Goal: Task Accomplishment & Management: Use online tool/utility

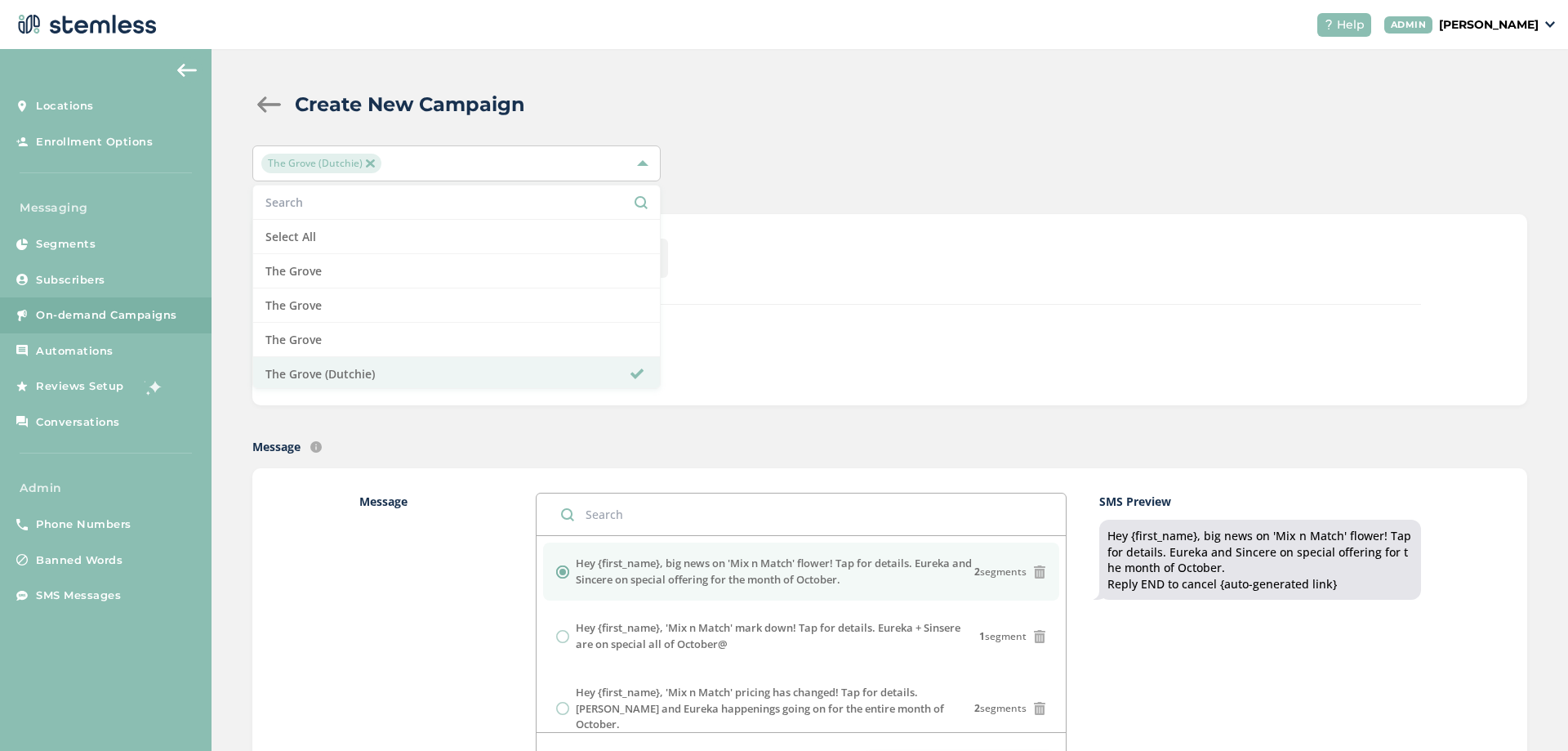
click at [941, 231] on div "Text Type SMS : A cost effective way to reach your customers. Send a intro text…" at bounding box center [890, 309] width 1274 height 191
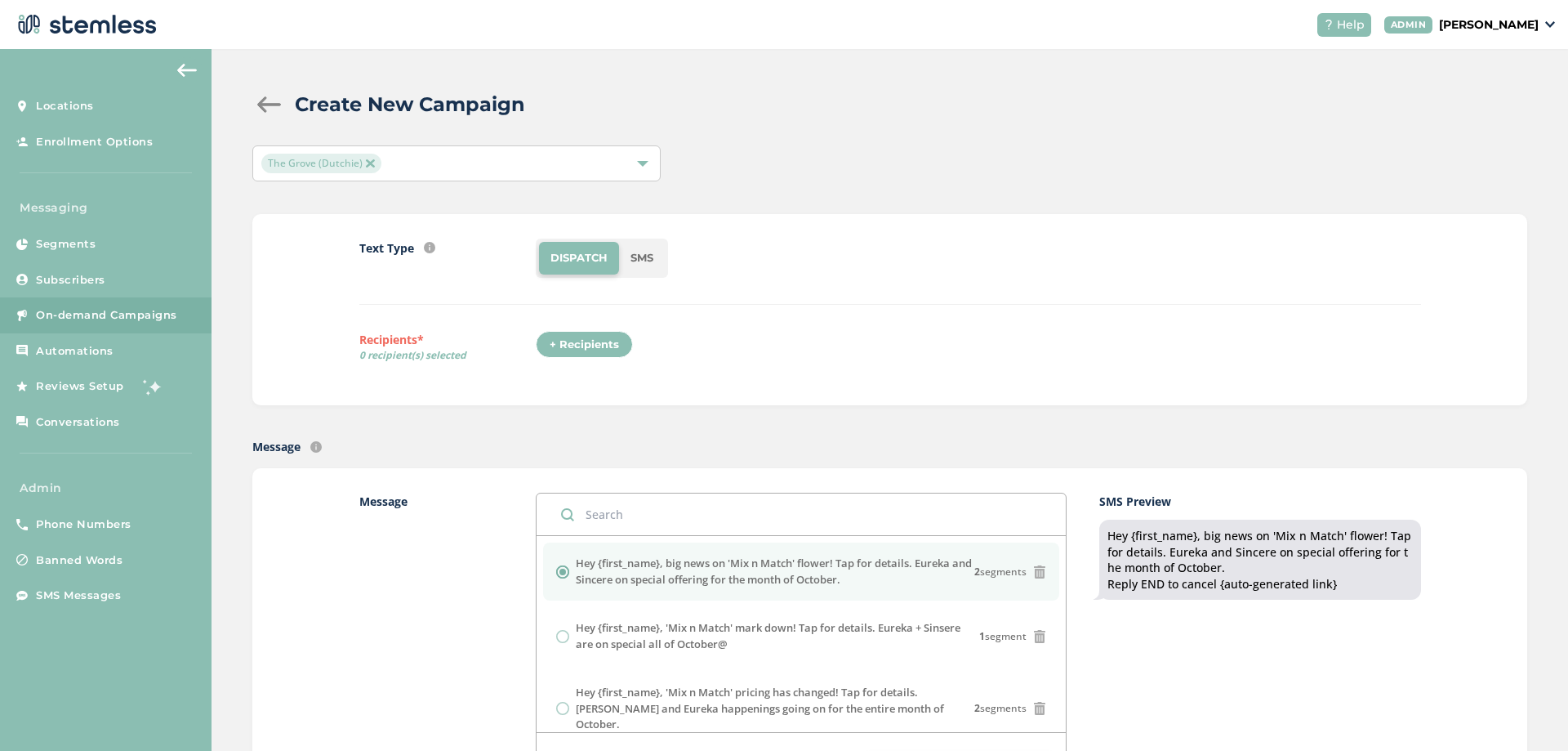
click at [592, 349] on div "+ Recipients" at bounding box center [585, 344] width 97 height 28
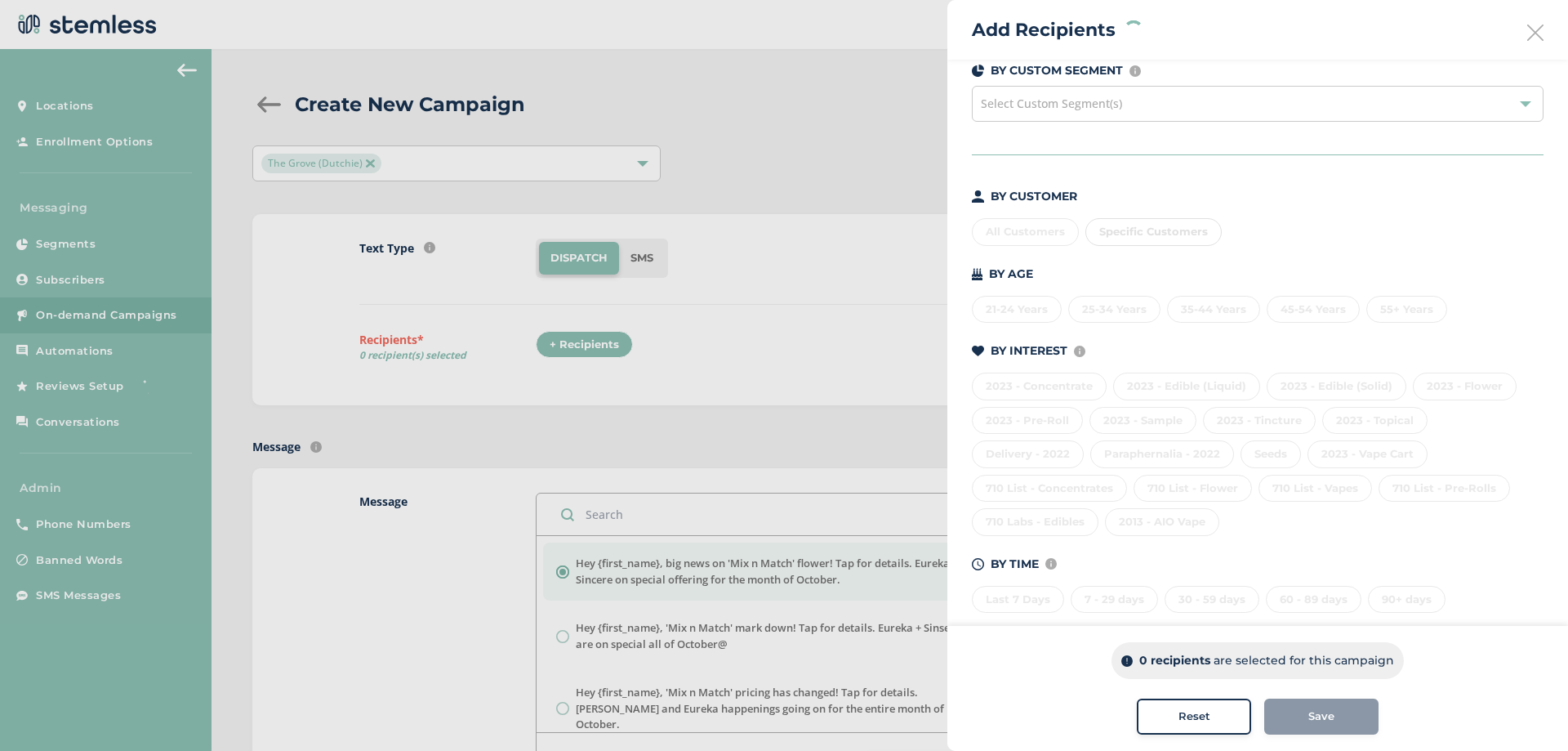
scroll to position [80, 0]
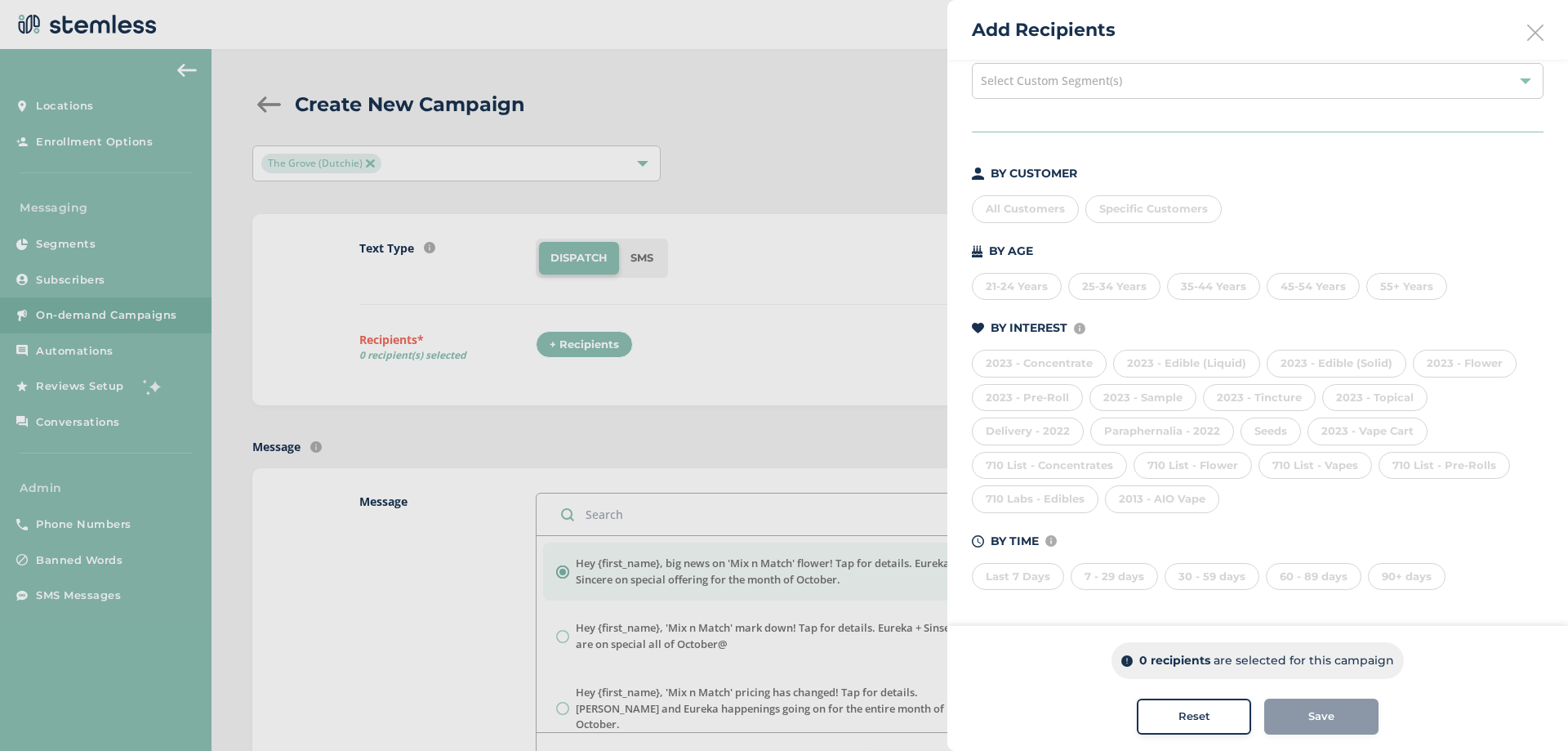
click at [1407, 464] on div "710 List - Pre-Rolls" at bounding box center [1444, 465] width 132 height 28
click at [1321, 473] on div "710 List - Vapes" at bounding box center [1314, 465] width 113 height 28
click at [1403, 471] on div "710 List - Pre-Rolls" at bounding box center [1444, 465] width 132 height 28
click at [1405, 463] on div "710 List - Pre-Rolls" at bounding box center [1444, 465] width 132 height 28
click at [1327, 468] on div "710 List - Vapes" at bounding box center [1314, 465] width 113 height 28
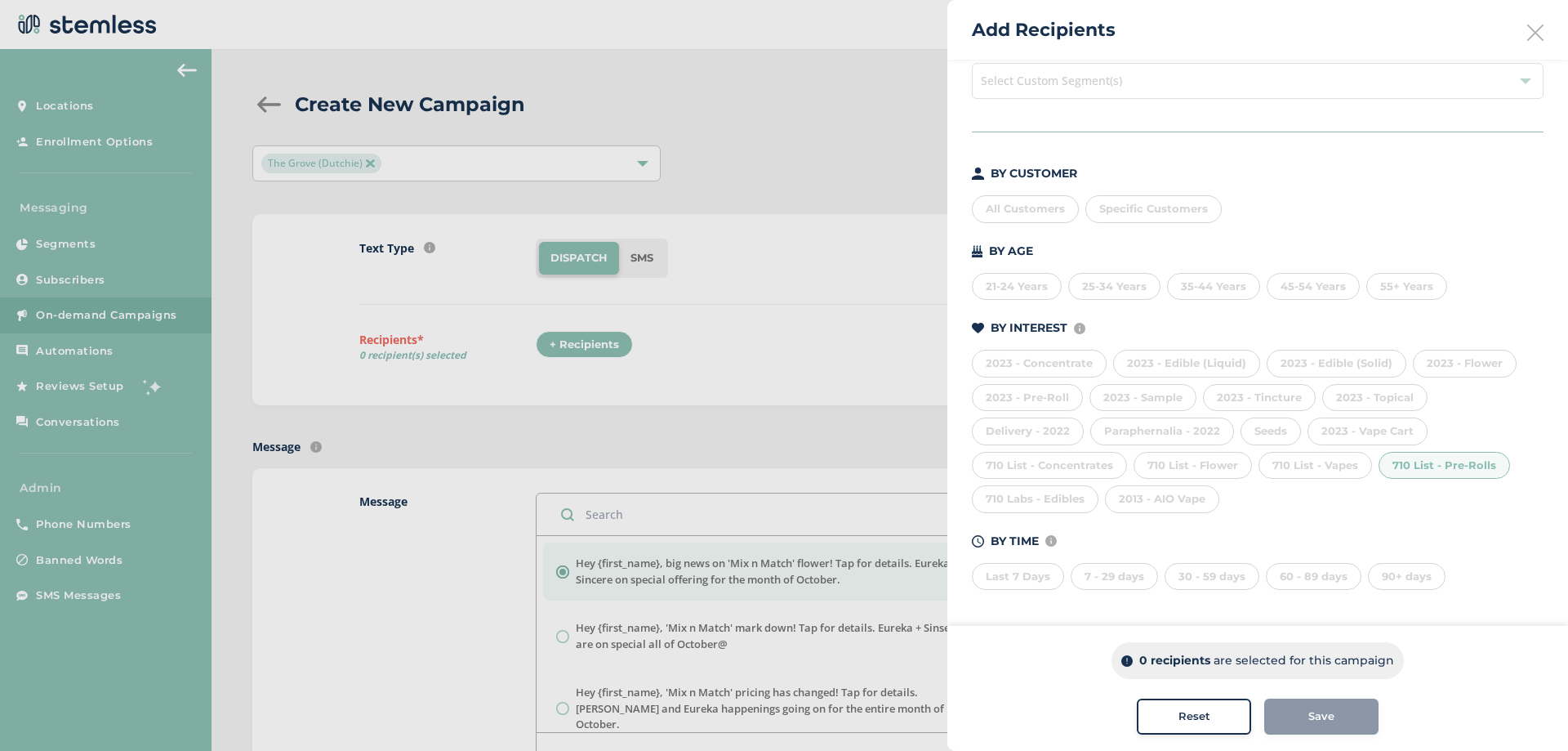
click at [1527, 36] on icon at bounding box center [1535, 32] width 16 height 16
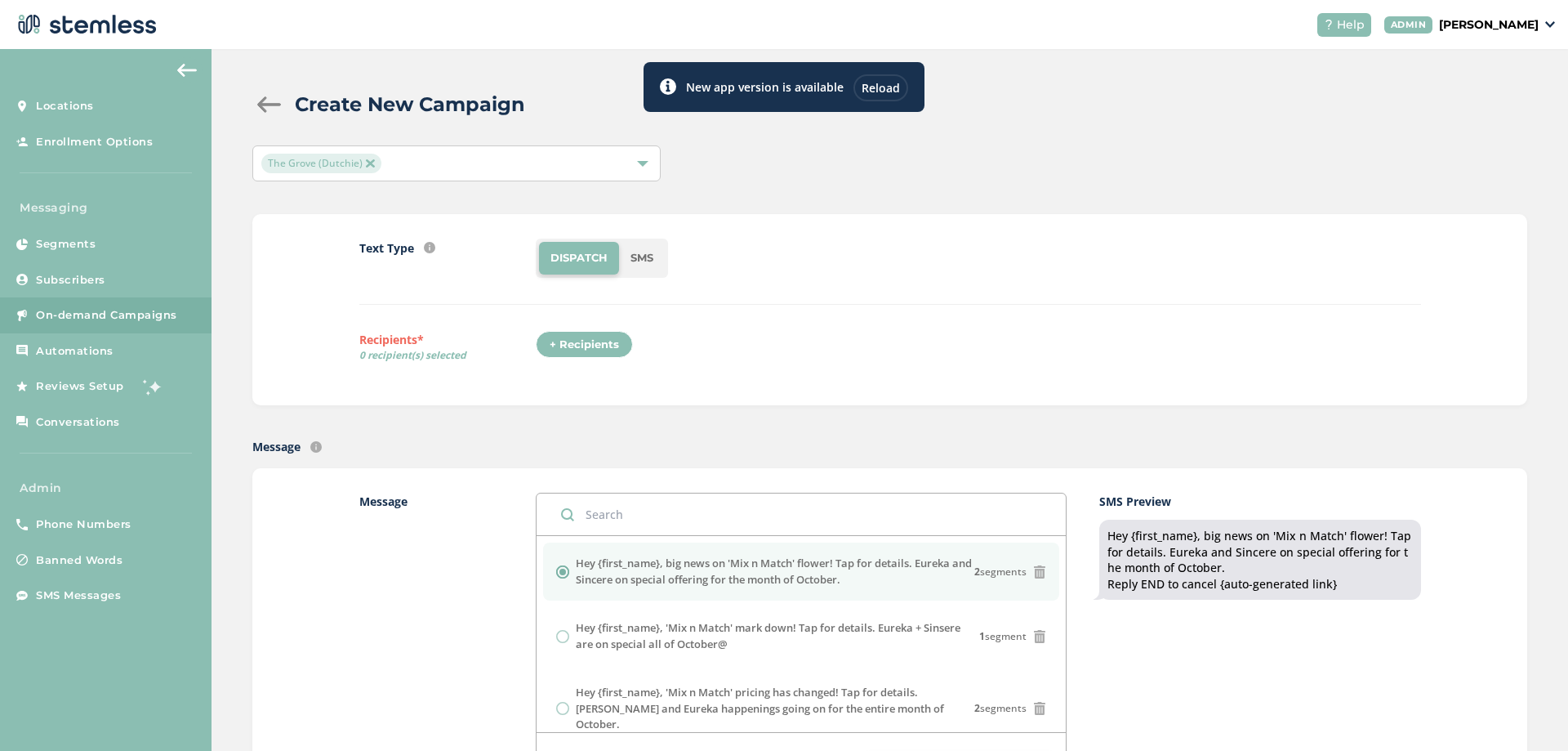
click at [877, 90] on div "Reload" at bounding box center [880, 88] width 54 height 27
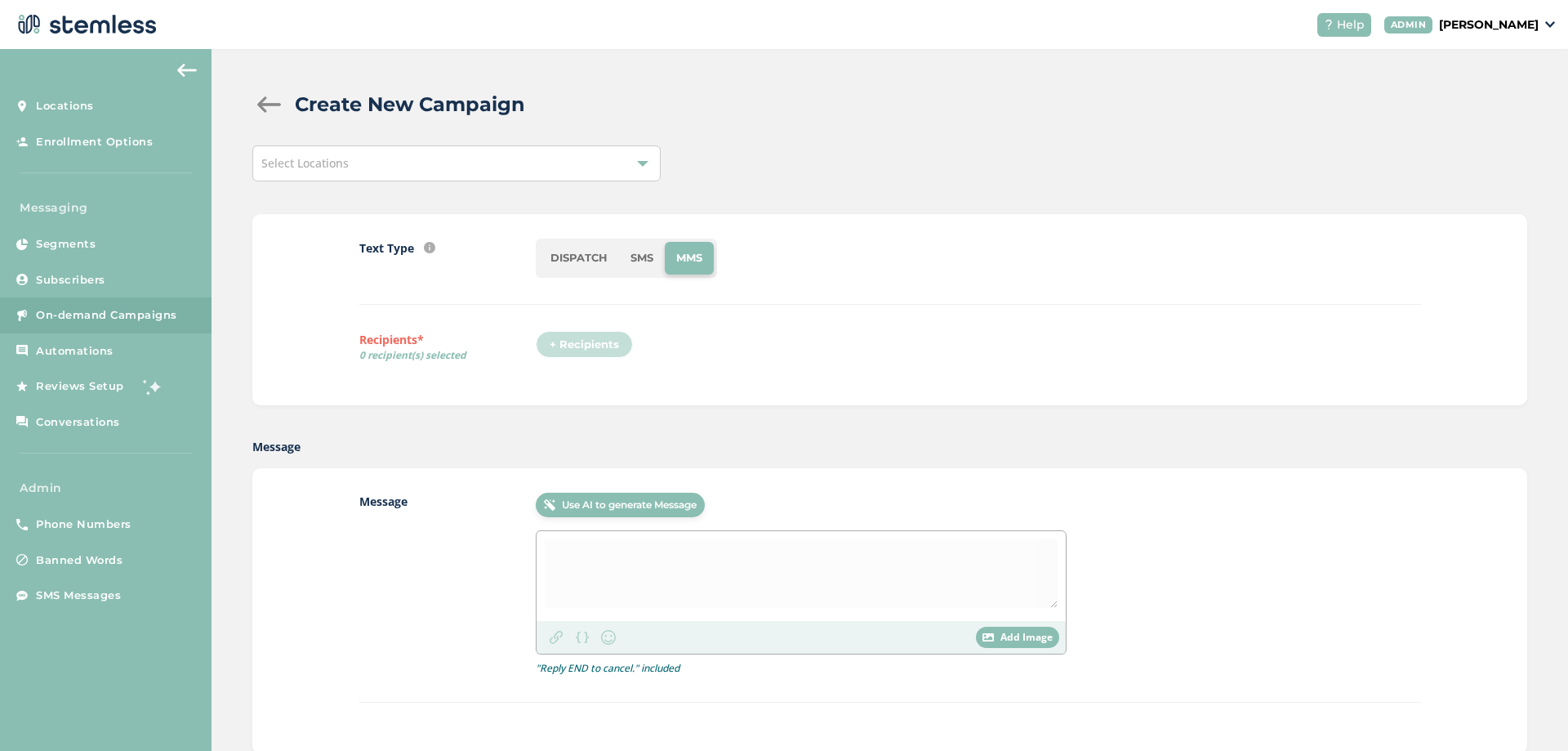
click at [381, 426] on div "Create New Campaign Select Locations Text Type SMS : A cost effective way to re…" at bounding box center [890, 501] width 1356 height 906
click at [384, 423] on div "Create New Campaign Select Locations Text Type SMS : A cost effective way to re…" at bounding box center [890, 501] width 1356 height 906
